Goal: Information Seeking & Learning: Find specific fact

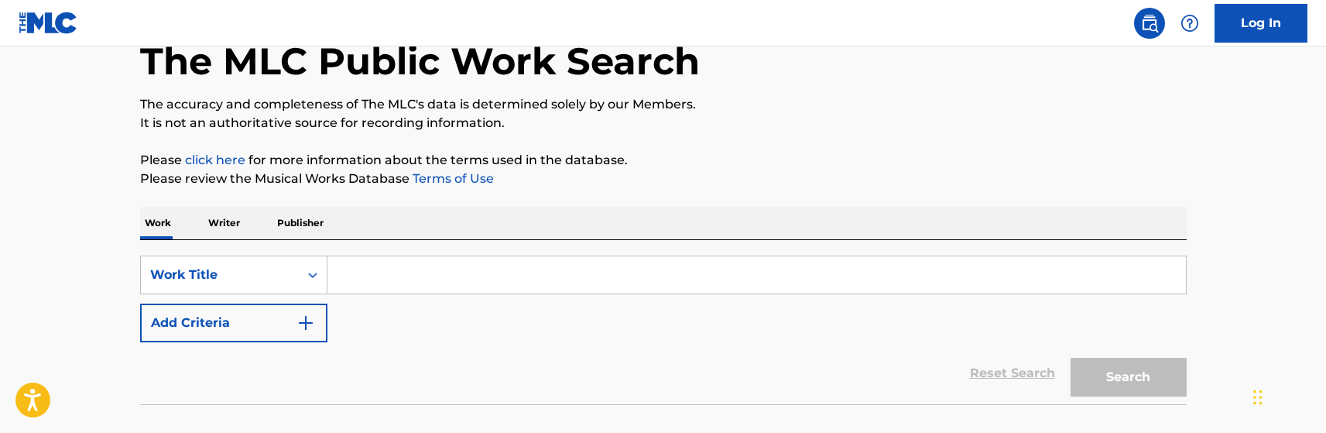
scroll to position [155, 0]
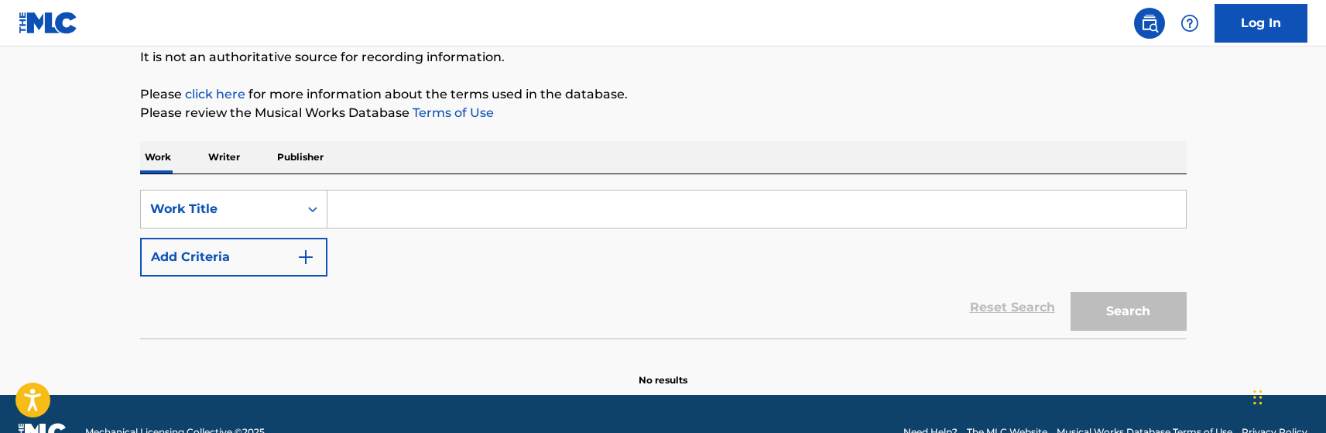
click at [395, 213] on input "Search Form" at bounding box center [757, 208] width 859 height 37
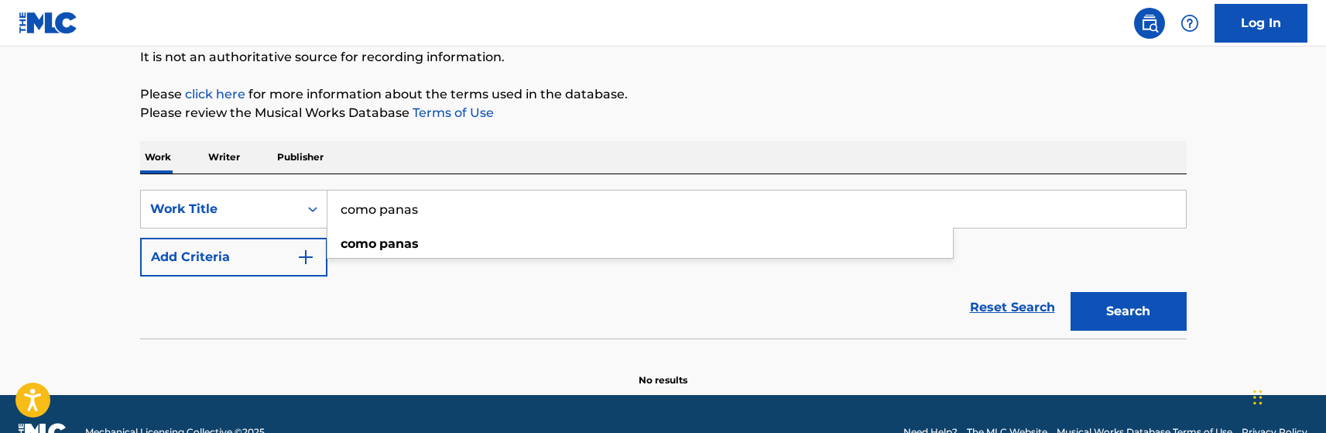
type input "como panas"
click at [1071, 292] on button "Search" at bounding box center [1129, 311] width 116 height 39
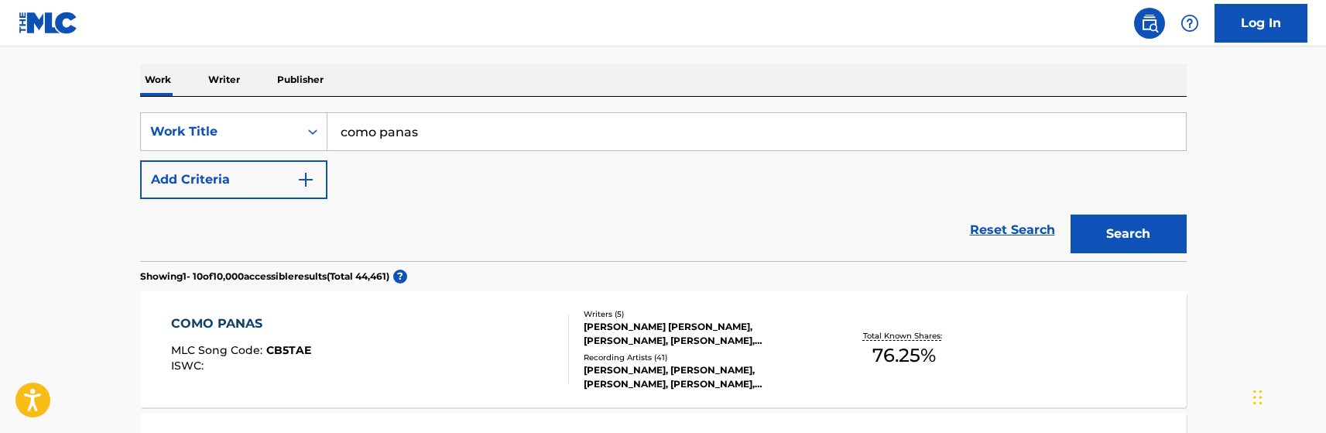
scroll to position [310, 0]
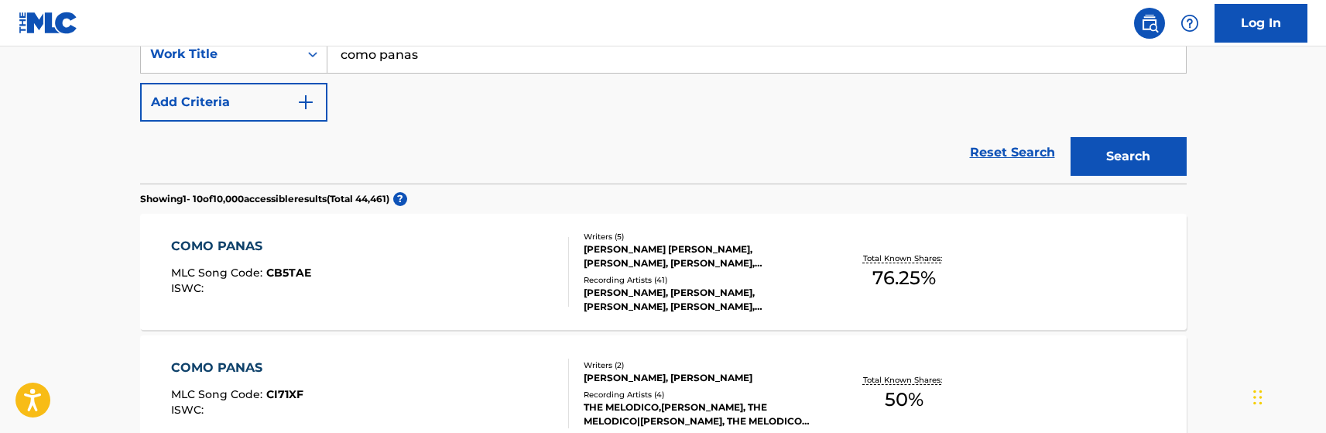
click at [437, 247] on div "COMO PANAS MLC Song Code : CB5TAE ISWC :" at bounding box center [370, 272] width 398 height 70
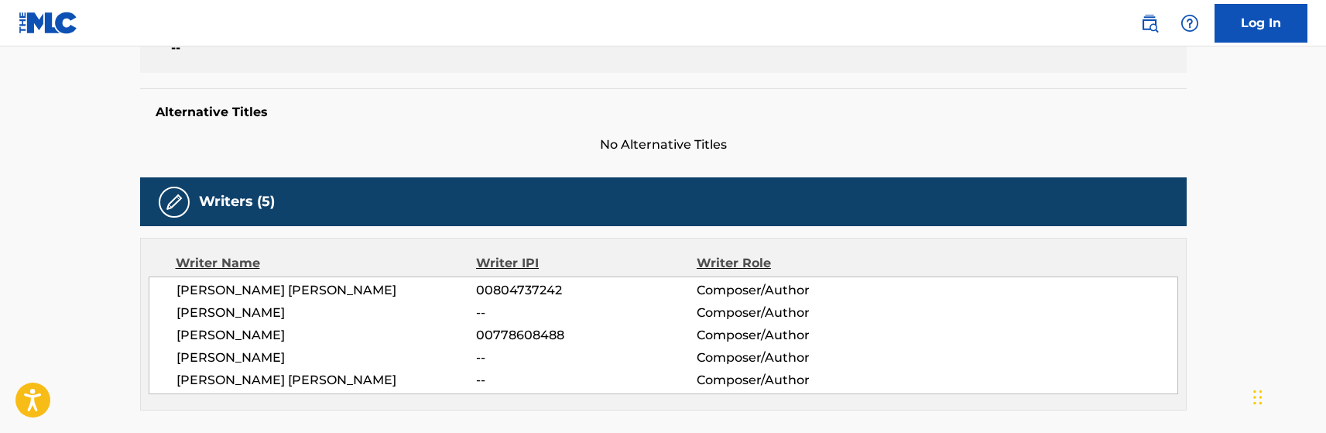
scroll to position [387, 0]
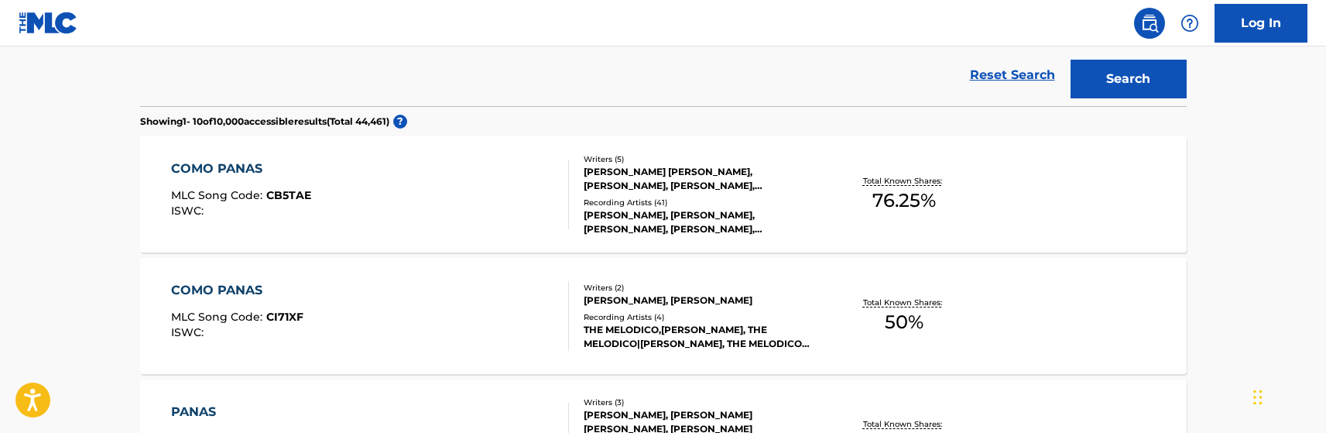
scroll to position [310, 0]
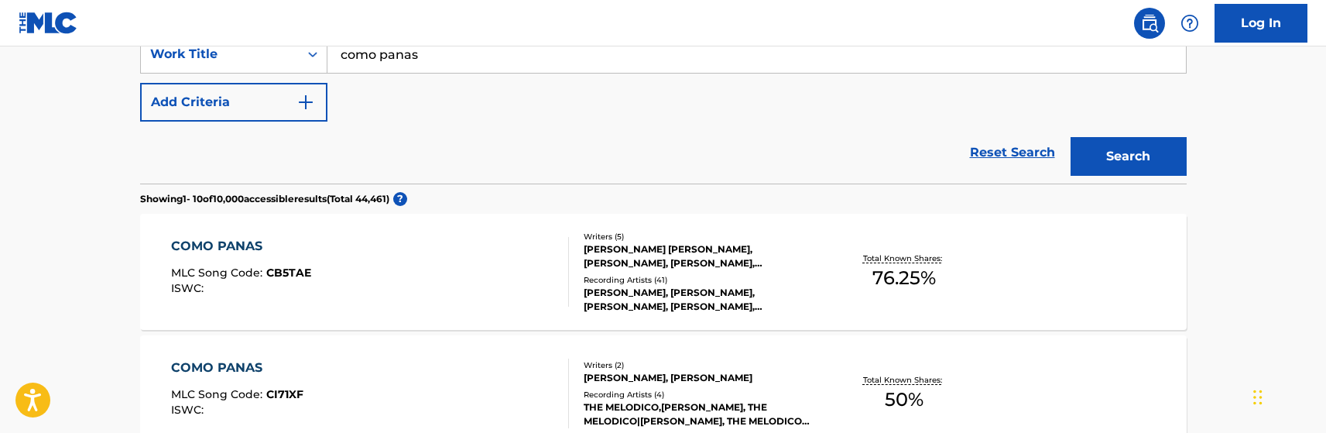
click at [585, 298] on div "[PERSON_NAME], [PERSON_NAME], [PERSON_NAME], [PERSON_NAME], [PERSON_NAME]" at bounding box center [701, 300] width 234 height 28
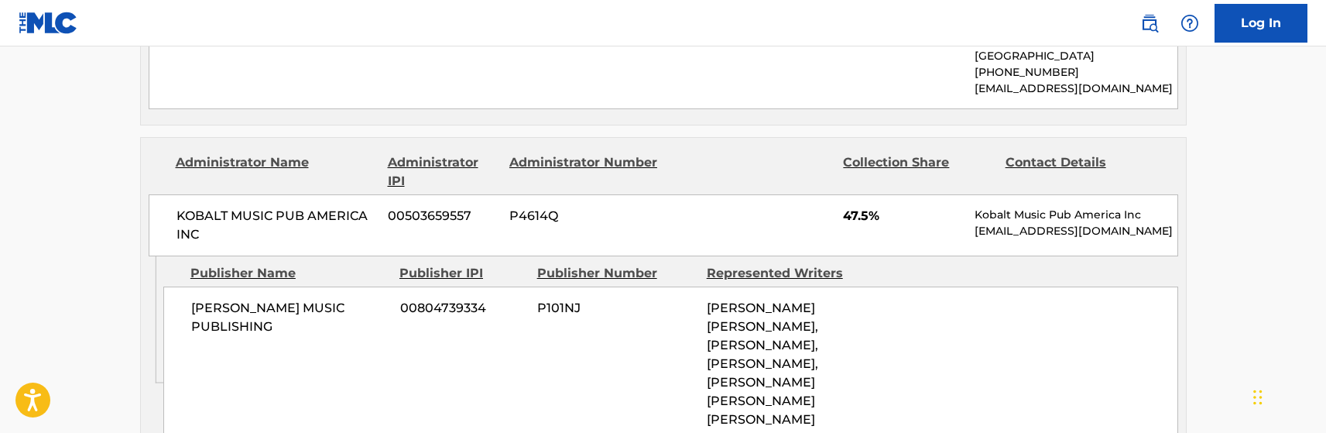
scroll to position [929, 0]
